Goal: Use online tool/utility: Utilize a website feature to perform a specific function

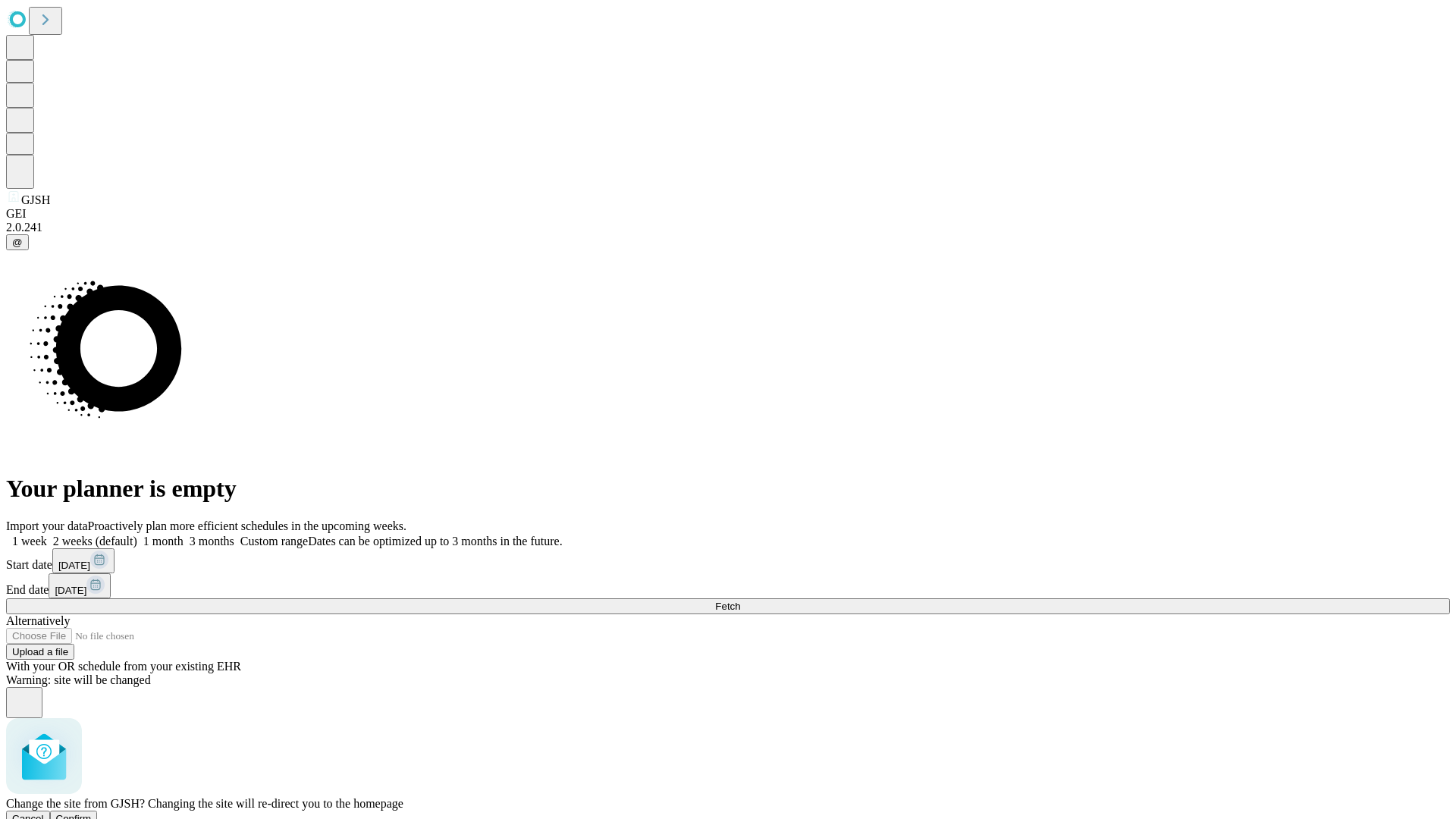
click at [92, 813] on span "Confirm" at bounding box center [74, 818] width 36 height 12
click at [184, 534] on label "1 month" at bounding box center [161, 541] width 46 height 12
click at [740, 600] on span "Fetch" at bounding box center [728, 606] width 25 height 12
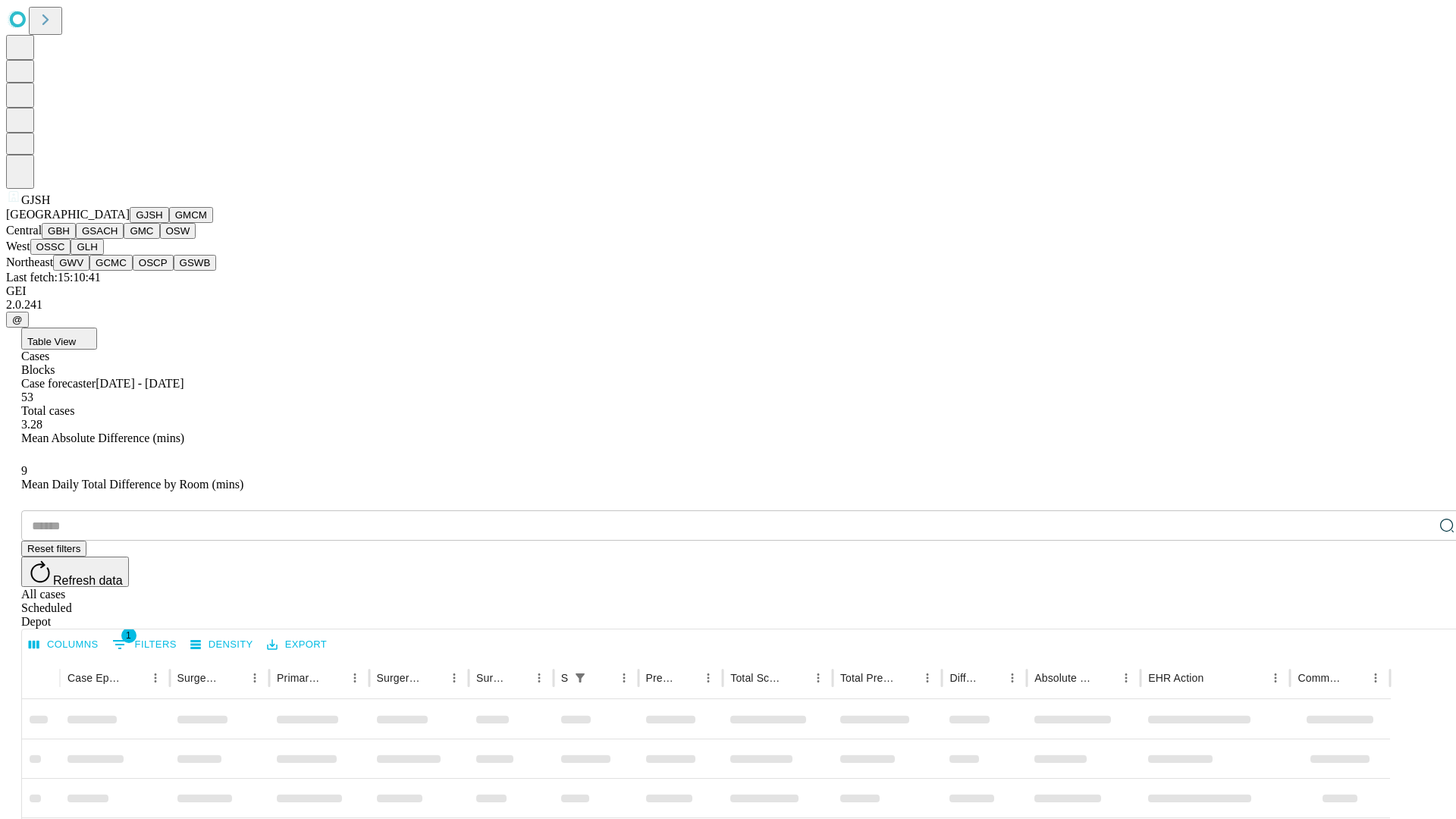
click at [170, 223] on button "GMCM" at bounding box center [191, 215] width 44 height 16
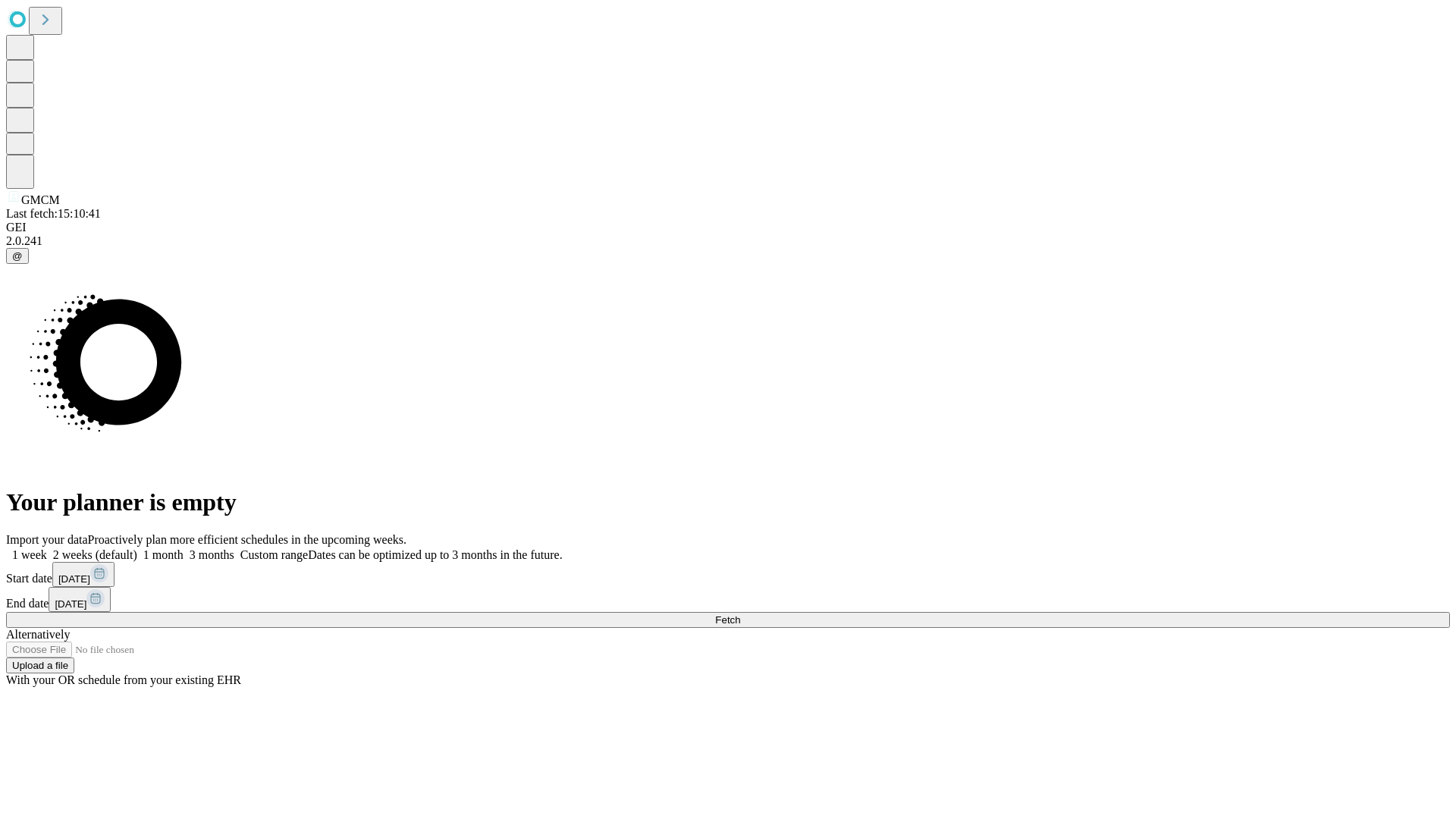
click at [184, 549] on label "1 month" at bounding box center [161, 555] width 46 height 12
click at [740, 615] on span "Fetch" at bounding box center [728, 620] width 25 height 12
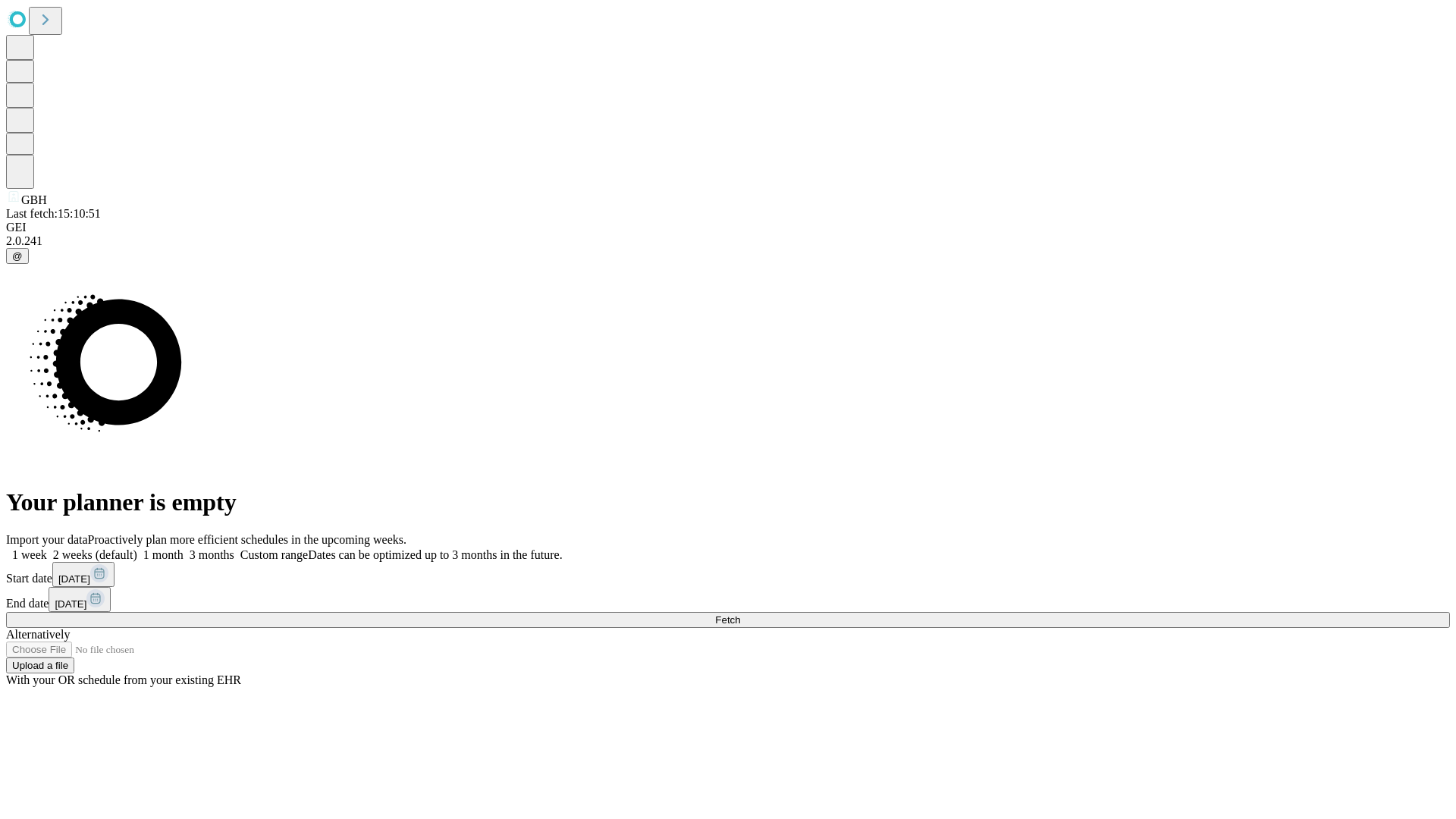
click at [184, 549] on label "1 month" at bounding box center [161, 555] width 46 height 12
click at [740, 615] on span "Fetch" at bounding box center [728, 620] width 25 height 12
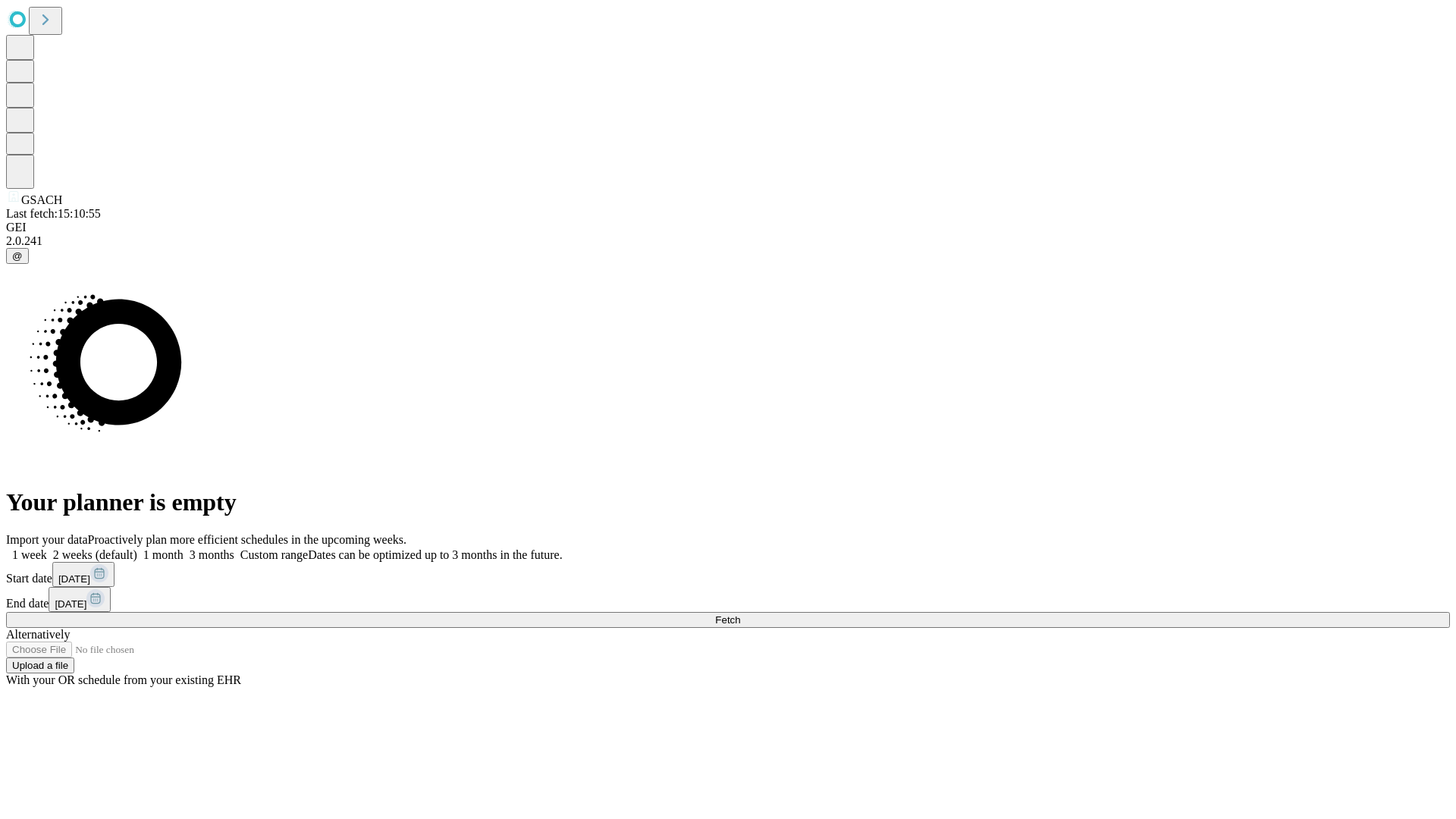
click at [184, 549] on label "1 month" at bounding box center [161, 555] width 46 height 12
click at [740, 615] on span "Fetch" at bounding box center [728, 620] width 25 height 12
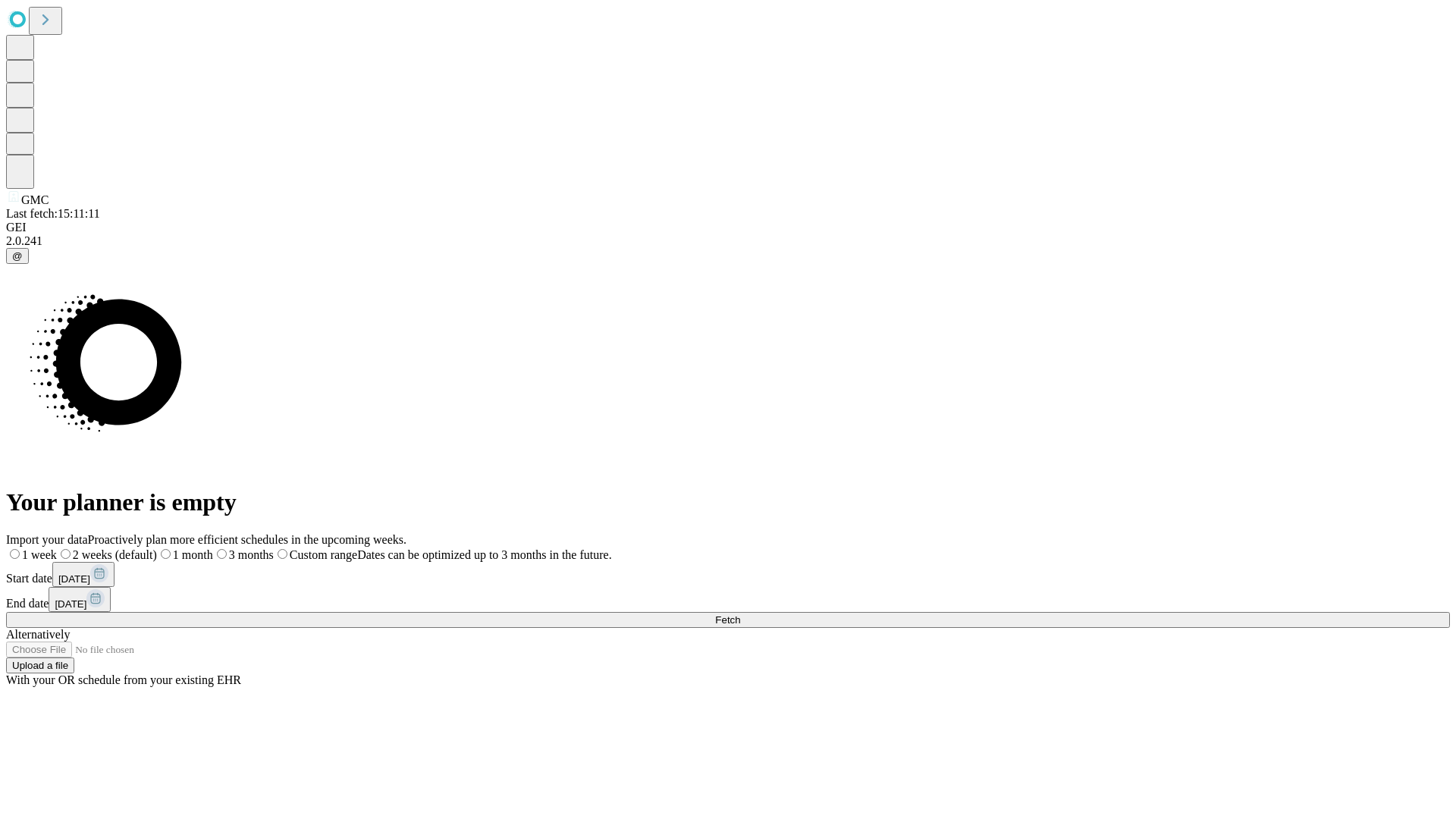
click at [213, 549] on label "1 month" at bounding box center [185, 555] width 56 height 12
click at [740, 615] on span "Fetch" at bounding box center [728, 620] width 25 height 12
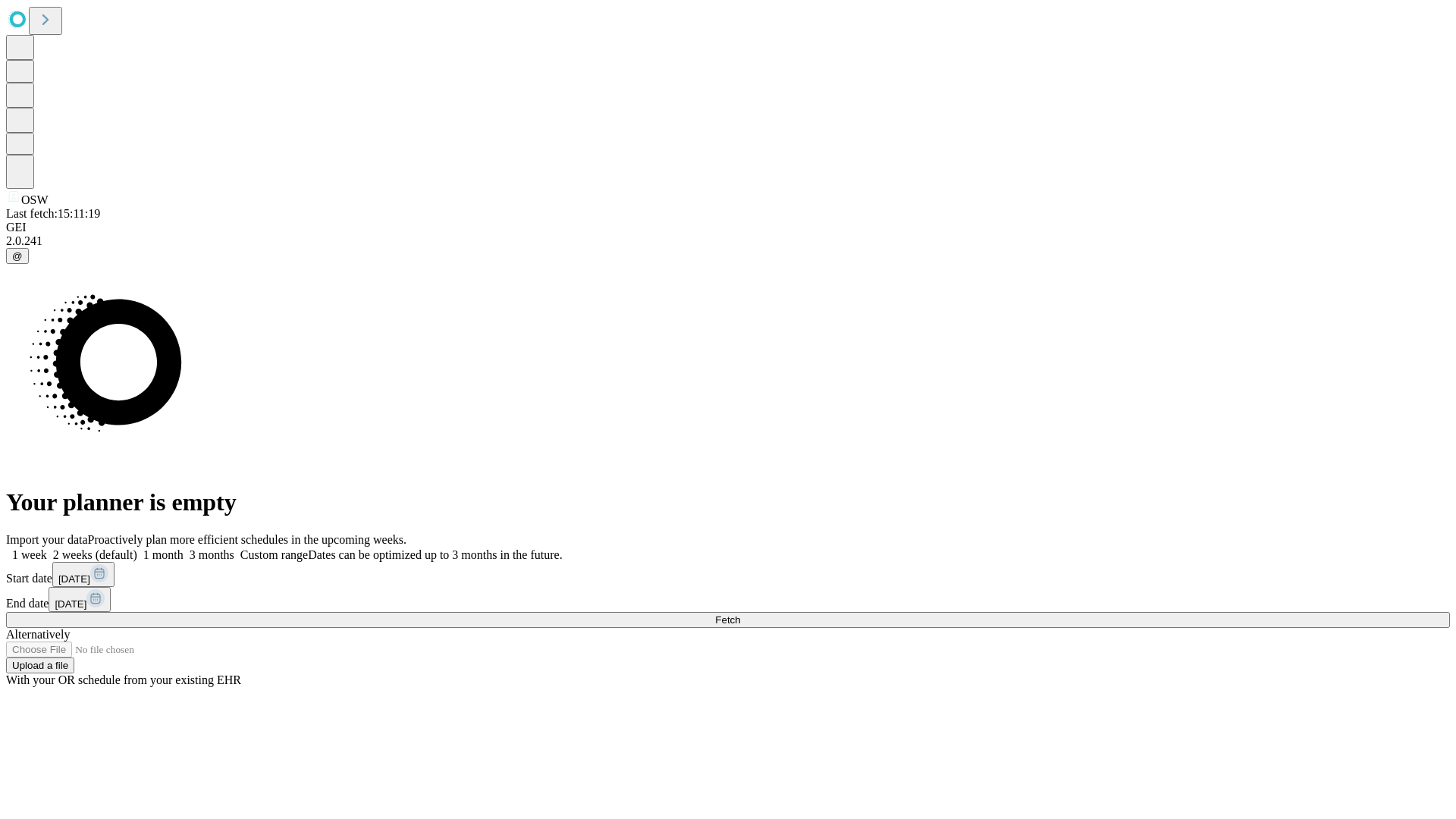
click at [184, 549] on label "1 month" at bounding box center [161, 555] width 46 height 12
click at [740, 615] on span "Fetch" at bounding box center [728, 620] width 25 height 12
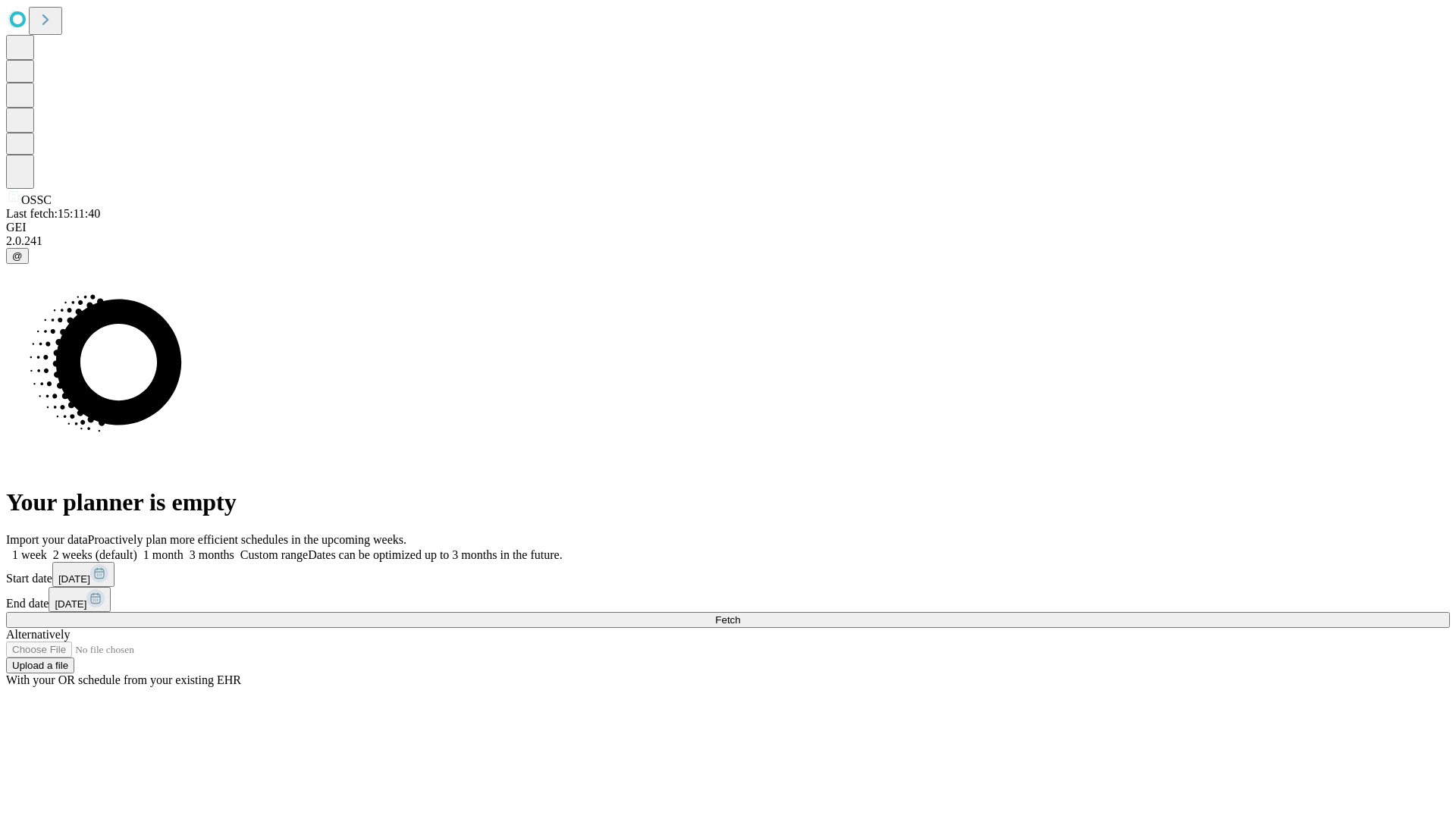
click at [184, 549] on label "1 month" at bounding box center [161, 555] width 46 height 12
click at [740, 615] on span "Fetch" at bounding box center [728, 620] width 25 height 12
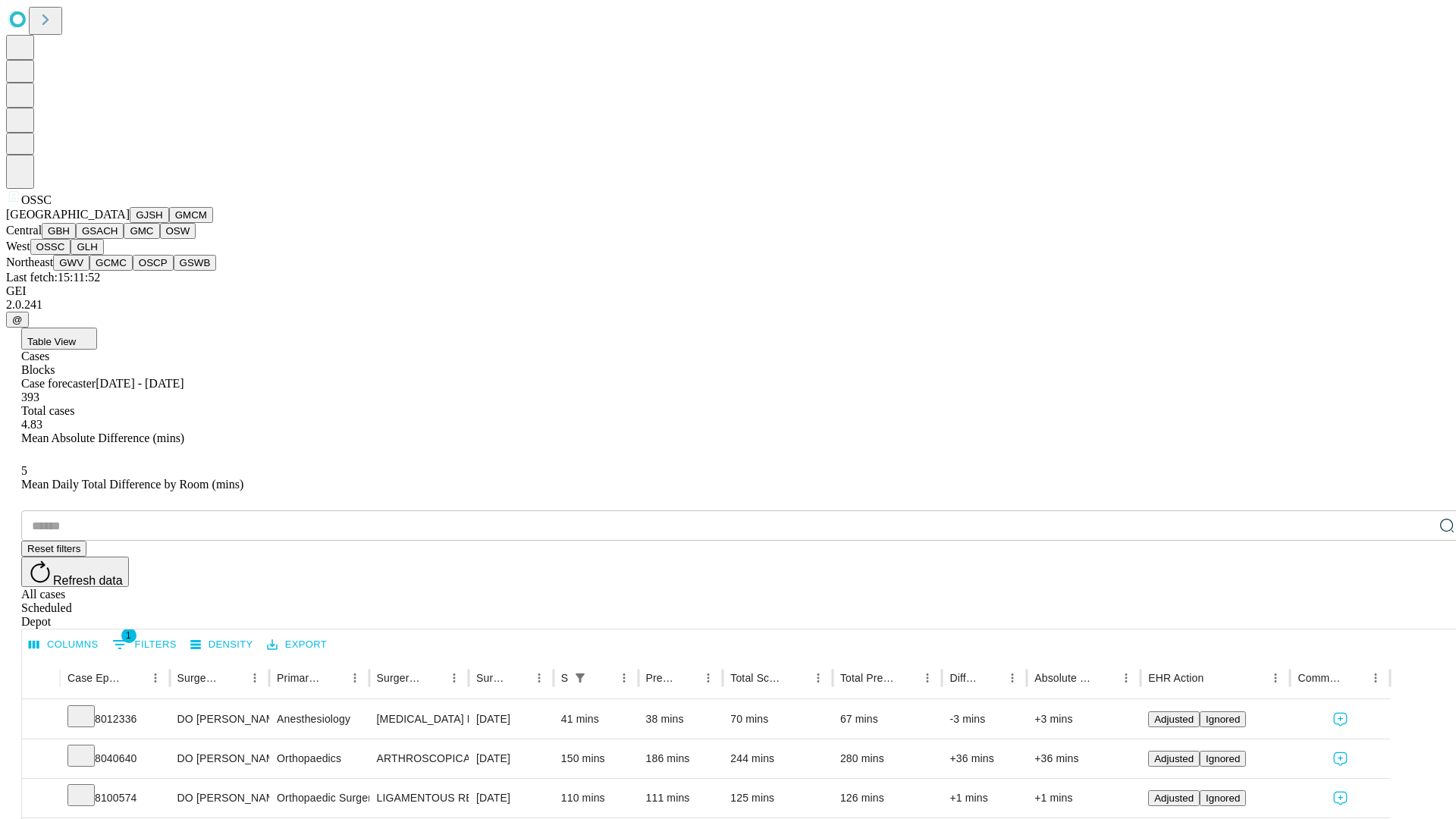
click at [103, 255] on button "GLH" at bounding box center [87, 247] width 33 height 16
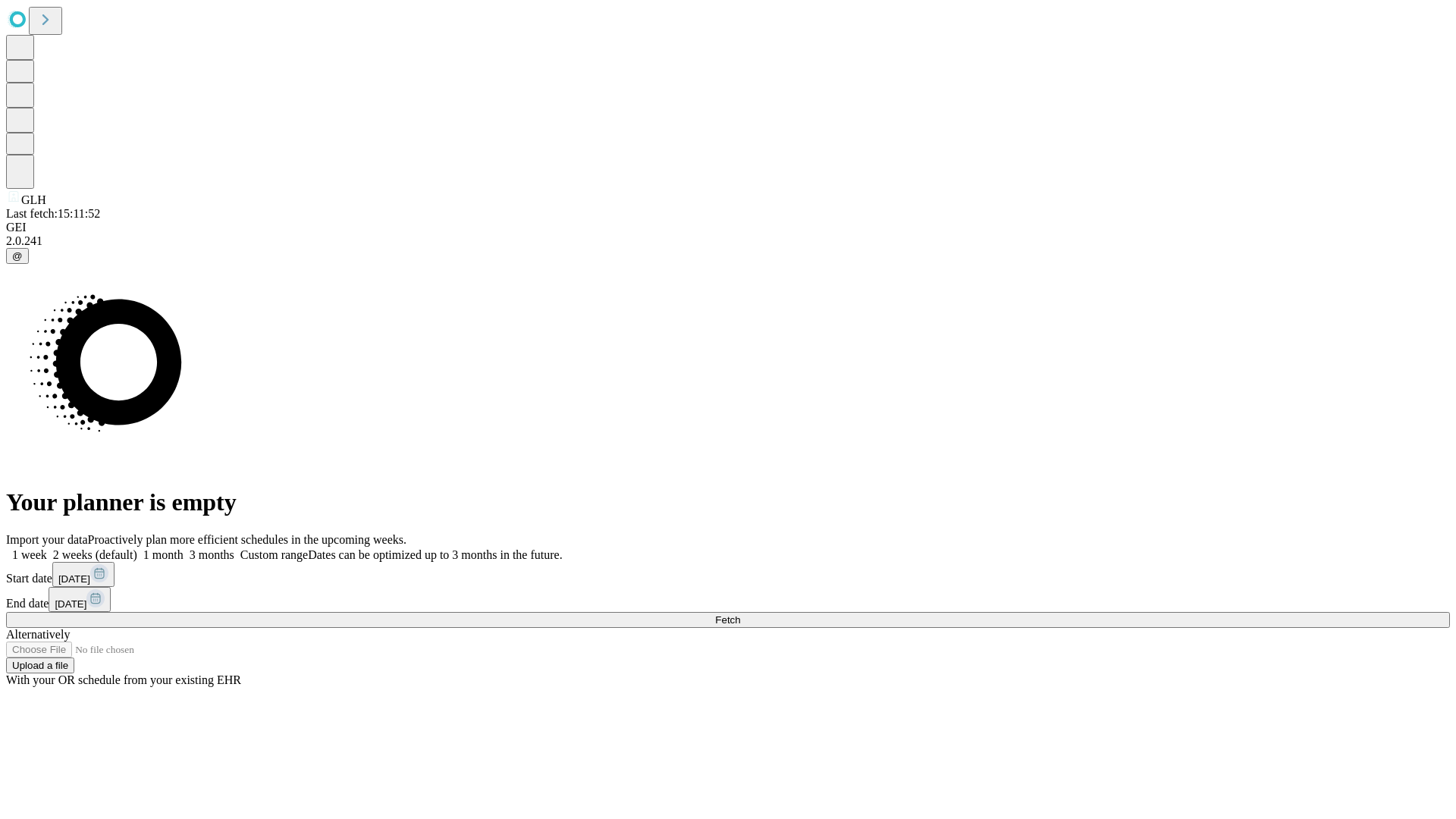
click at [184, 549] on label "1 month" at bounding box center [161, 555] width 46 height 12
click at [740, 615] on span "Fetch" at bounding box center [728, 620] width 25 height 12
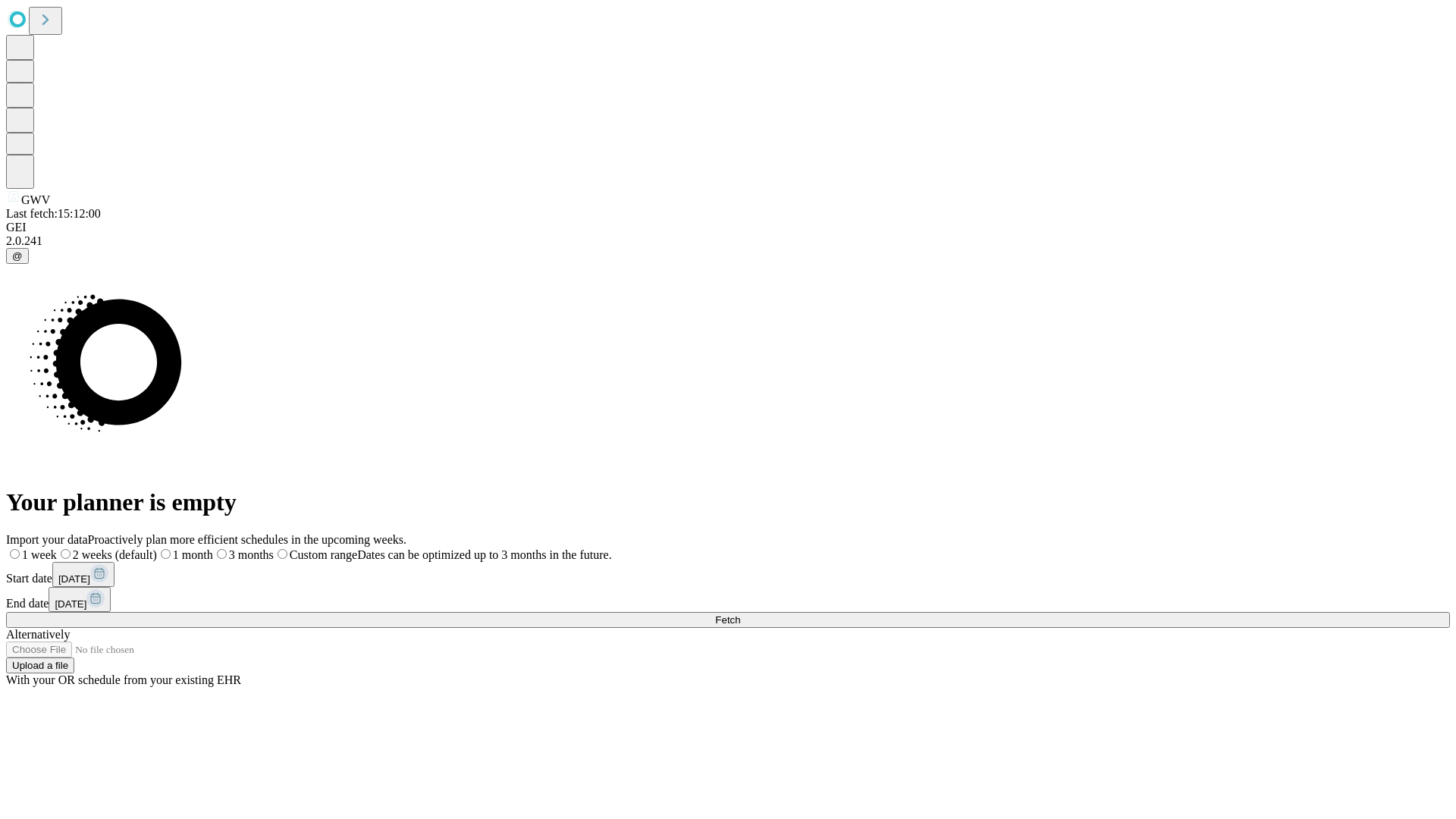
click at [740, 615] on span "Fetch" at bounding box center [728, 620] width 25 height 12
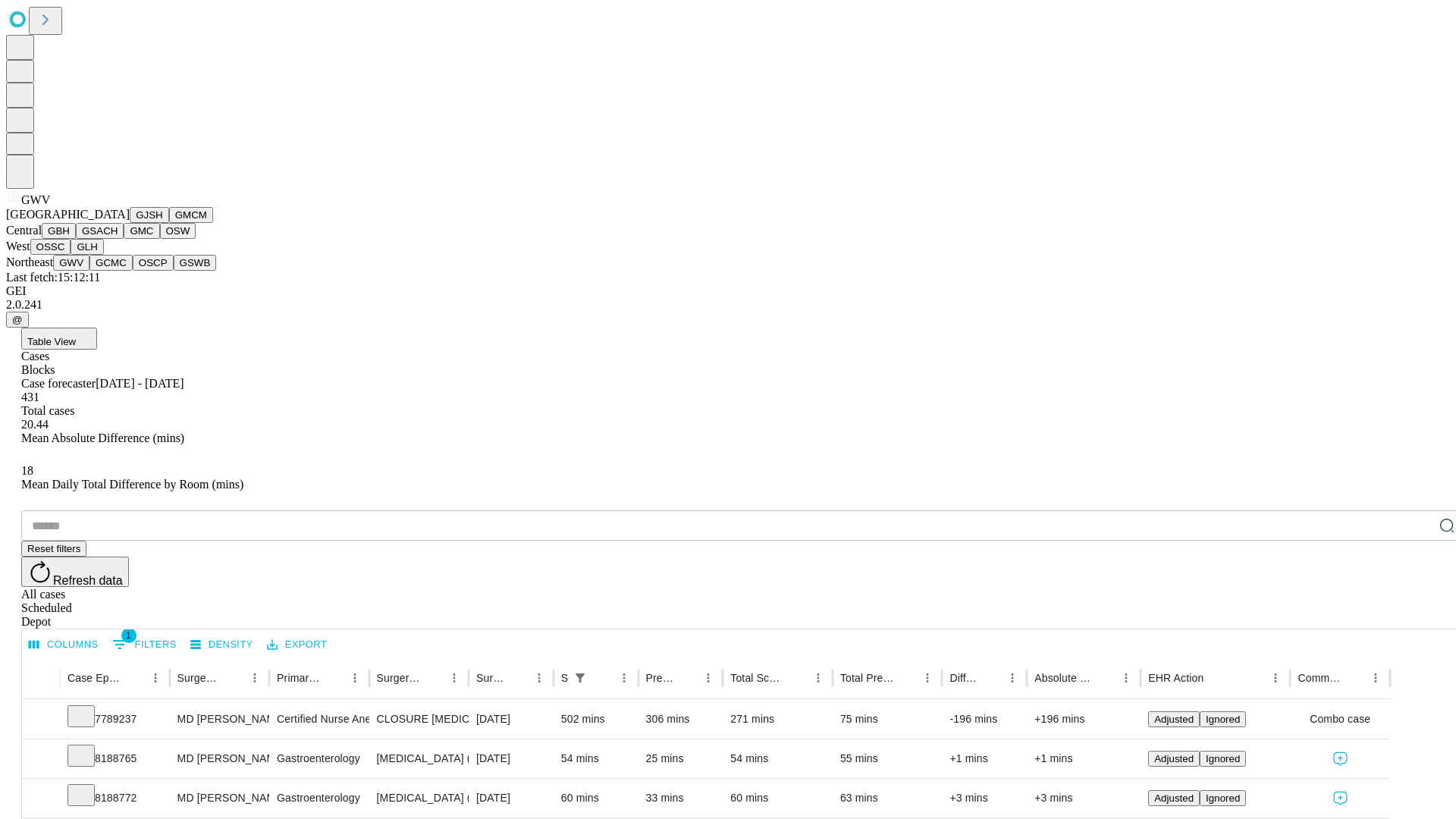
click at [118, 270] on button "GCMC" at bounding box center [111, 263] width 43 height 16
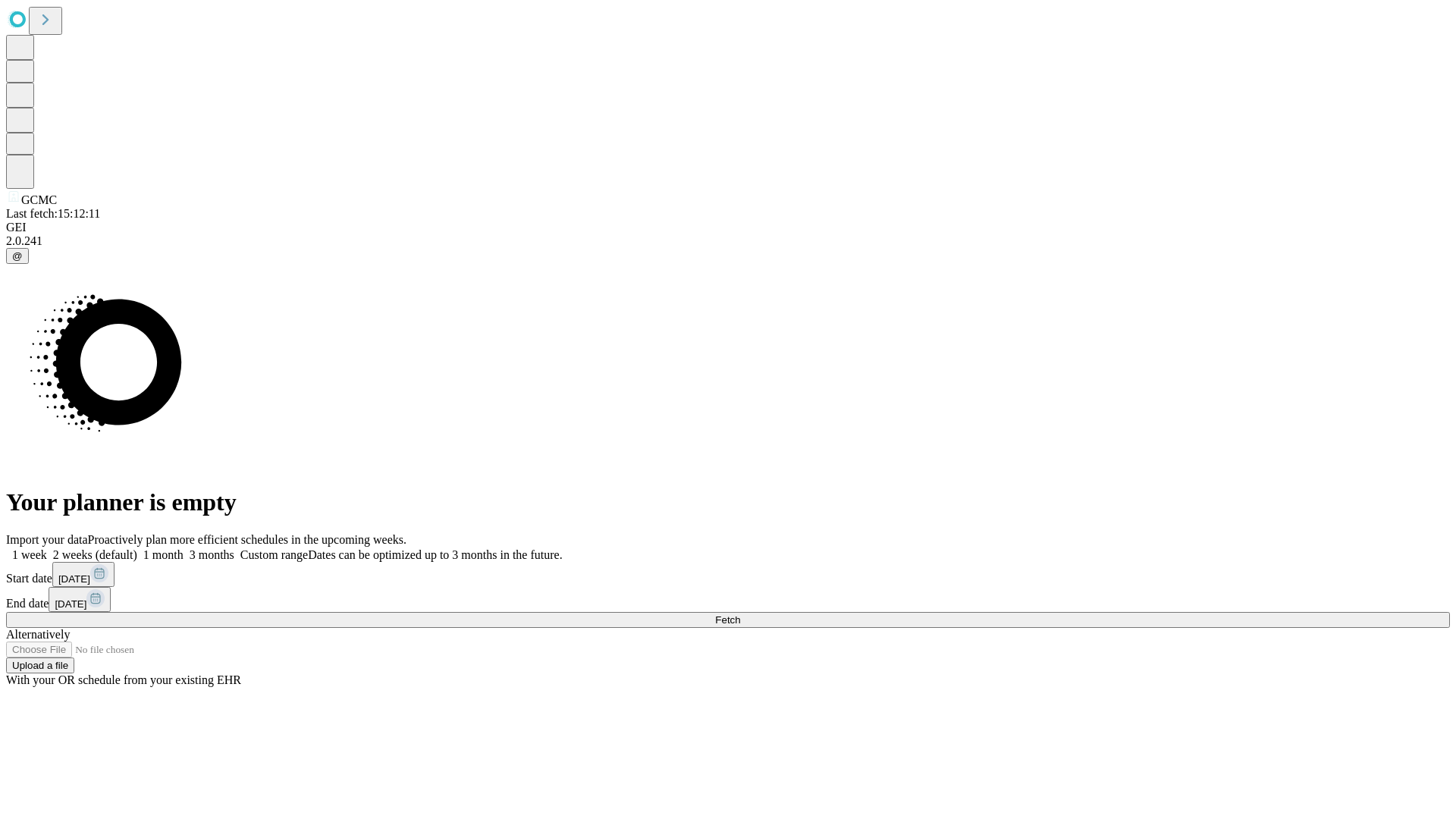
click at [184, 549] on label "1 month" at bounding box center [161, 555] width 46 height 12
click at [740, 615] on span "Fetch" at bounding box center [728, 620] width 25 height 12
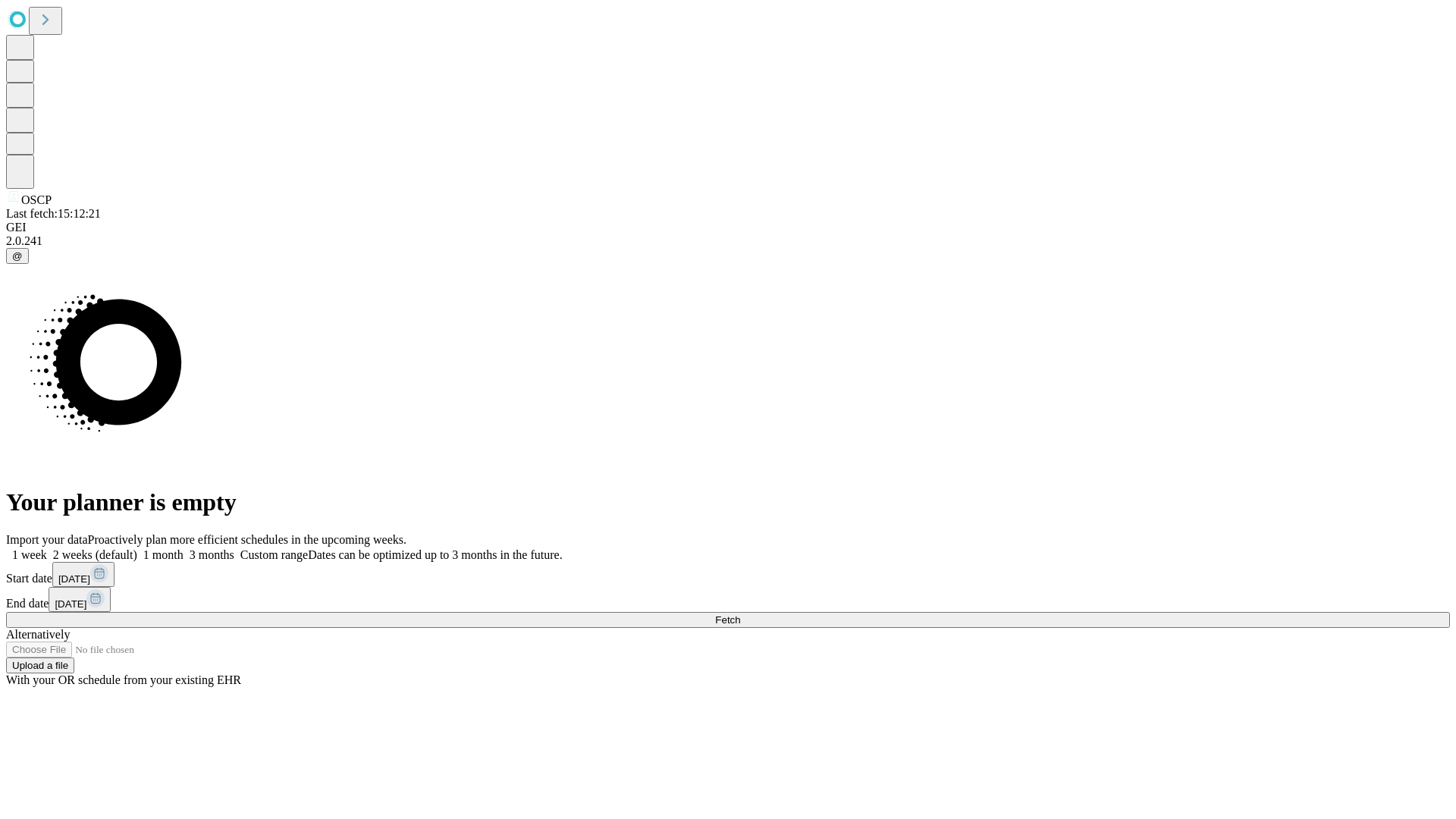
click at [184, 549] on label "1 month" at bounding box center [161, 555] width 46 height 12
click at [740, 615] on span "Fetch" at bounding box center [728, 620] width 25 height 12
